Goal: Transaction & Acquisition: Purchase product/service

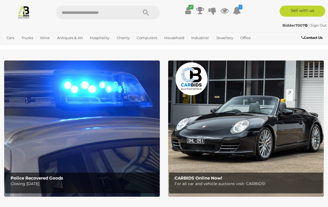
click at [238, 8] on icon at bounding box center [237, 11] width 8 height 10
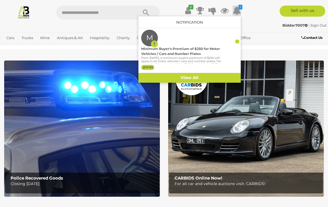
click at [263, 17] on div "✔ 1 M" at bounding box center [164, 13] width 336 height 14
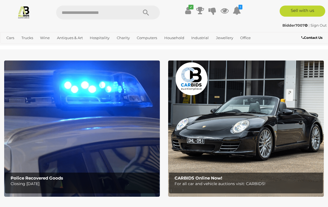
click at [0, 0] on link "Books, Toys & Hobbies" at bounding box center [0, 0] width 0 height 0
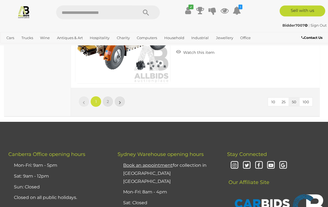
scroll to position [5231, 0]
click at [107, 100] on span "2" at bounding box center [108, 101] width 2 height 5
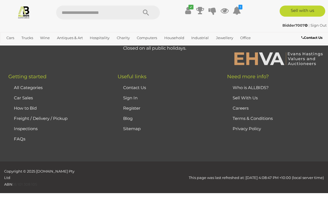
scroll to position [37, 0]
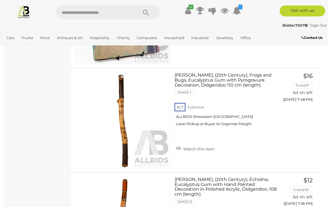
scroll to position [547, 0]
click at [0, 0] on link "Collectable Toys & Dolls" at bounding box center [0, 0] width 0 height 0
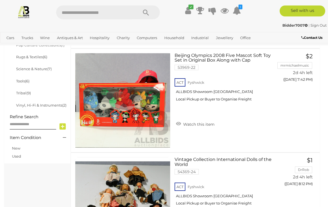
scroll to position [358, 0]
click at [274, 106] on div "ACT Fyshwick ALLBIDS Showroom Fyshwick Local Pickup or Buyer to Organise Freight" at bounding box center [225, 91] width 100 height 29
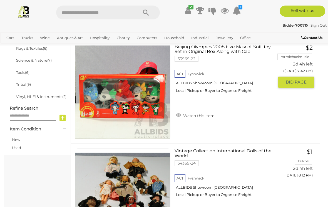
click at [291, 81] on span "BID PAGE" at bounding box center [296, 82] width 21 height 6
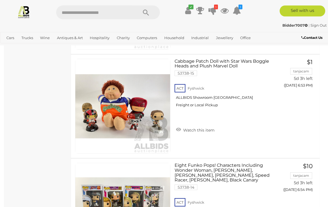
scroll to position [3696, 0]
click at [136, 110] on img at bounding box center [122, 106] width 95 height 95
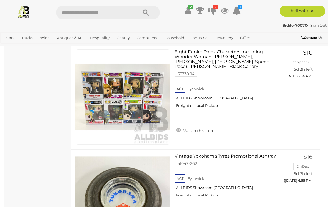
scroll to position [3817, 0]
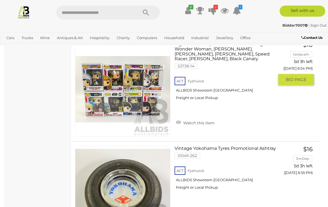
click at [295, 79] on span "BID PAGE" at bounding box center [296, 80] width 21 height 6
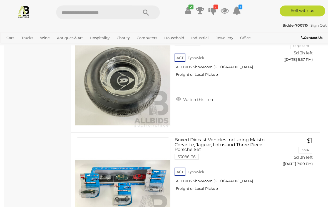
scroll to position [4178, 0]
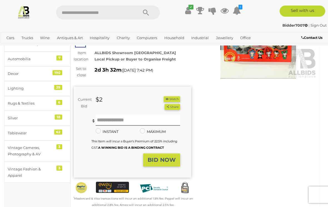
scroll to position [100, 0]
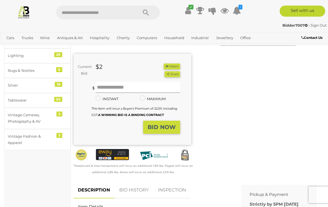
click at [109, 88] on input "text" at bounding box center [138, 87] width 84 height 11
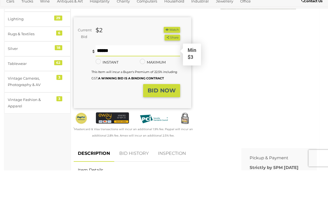
type input "*"
click at [167, 124] on strong "BID NOW" at bounding box center [162, 127] width 28 height 7
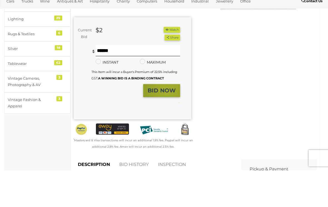
scroll to position [136, 0]
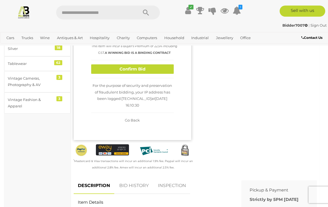
click at [155, 74] on button "Confirm Bid" at bounding box center [132, 69] width 83 height 10
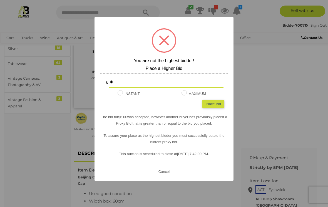
click at [269, 64] on div at bounding box center [164, 103] width 328 height 207
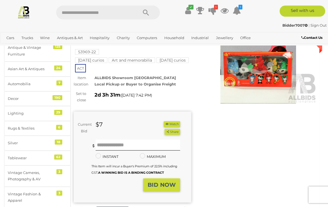
scroll to position [0, 0]
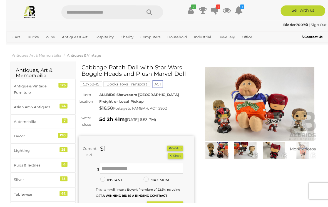
scroll to position [15, 0]
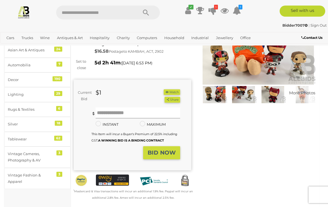
click at [116, 112] on input "text" at bounding box center [138, 113] width 84 height 11
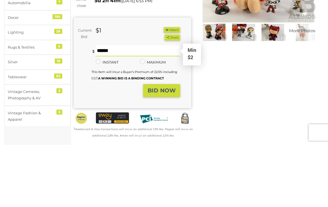
type input "*"
click at [170, 150] on strong "BID NOW" at bounding box center [162, 153] width 28 height 7
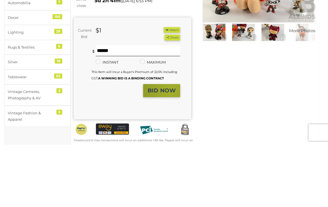
scroll to position [123, 0]
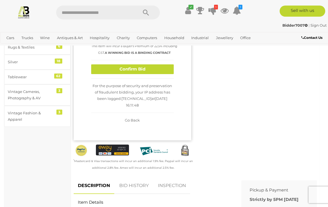
click at [167, 74] on button "Confirm Bid" at bounding box center [132, 69] width 83 height 10
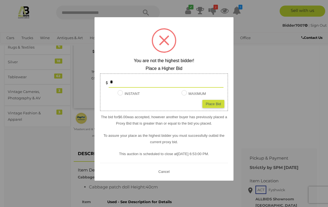
click at [259, 51] on div at bounding box center [164, 103] width 328 height 207
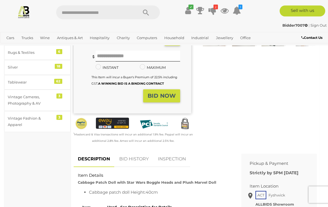
scroll to position [85, 0]
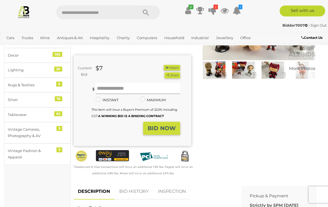
click at [111, 92] on input "text" at bounding box center [138, 88] width 84 height 11
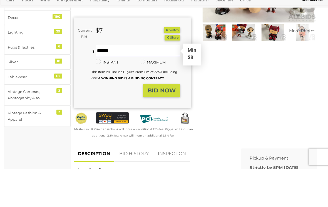
type input "**"
click at [171, 122] on button "BID NOW" at bounding box center [161, 128] width 37 height 13
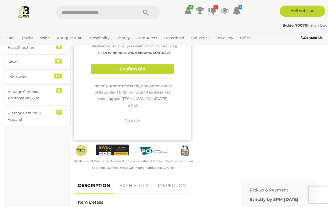
click at [165, 74] on button "Confirm Bid" at bounding box center [132, 69] width 83 height 10
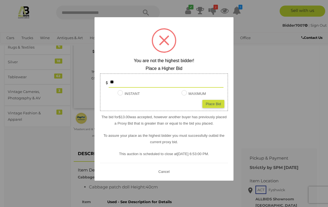
click at [248, 53] on div at bounding box center [164, 103] width 328 height 207
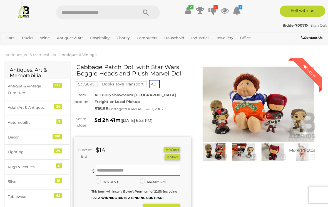
scroll to position [6, 0]
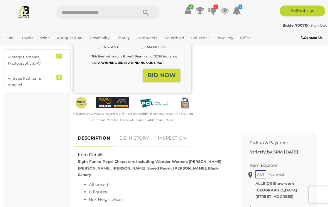
scroll to position [159, 0]
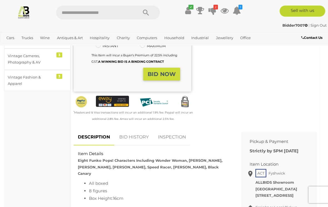
click at [134, 129] on link "BID HISTORY" at bounding box center [134, 137] width 38 height 16
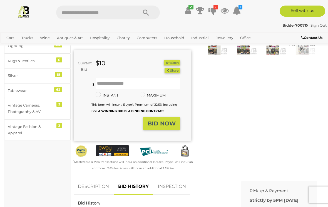
scroll to position [98, 0]
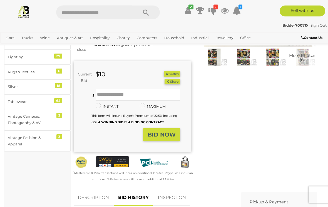
click at [115, 90] on input "text" at bounding box center [138, 95] width 84 height 11
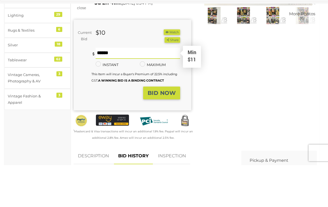
type input "**"
click at [164, 132] on strong "BID NOW" at bounding box center [162, 135] width 28 height 7
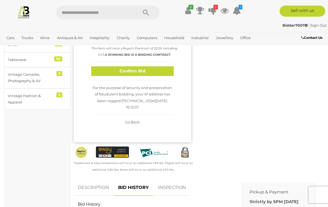
click at [164, 71] on button "Confirm Bid" at bounding box center [132, 71] width 83 height 10
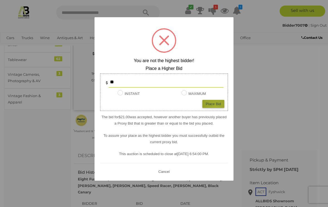
click at [216, 106] on div "Place Bid" at bounding box center [213, 104] width 22 height 8
type input "**"
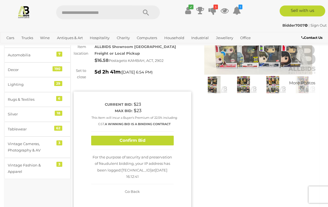
scroll to position [0, 0]
